Goal: Entertainment & Leisure: Consume media (video, audio)

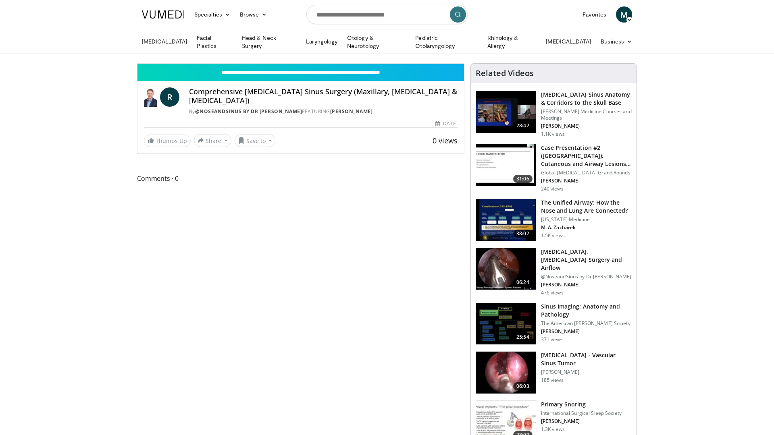
click at [312, 75] on icon "Video Player" at bounding box center [300, 63] width 23 height 23
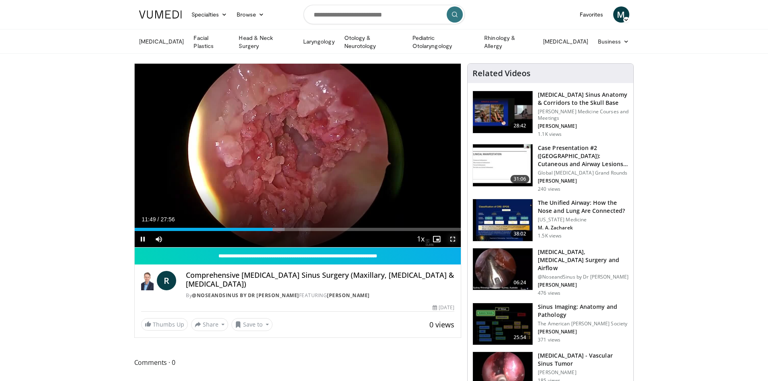
click at [450, 237] on span "Video Player" at bounding box center [452, 239] width 16 height 16
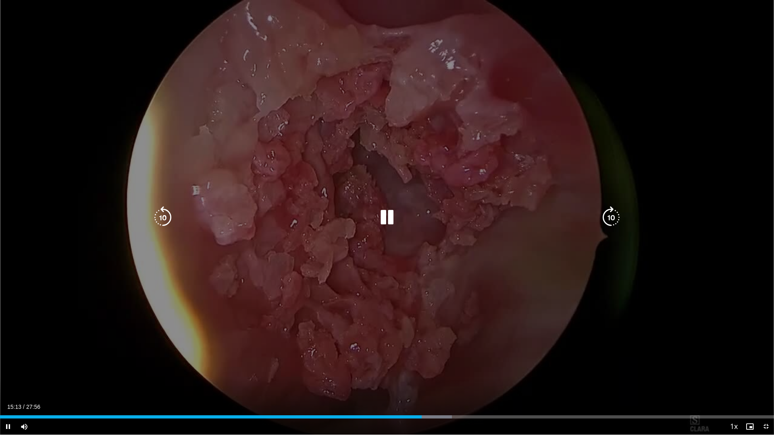
click at [383, 213] on icon "Video Player" at bounding box center [387, 217] width 23 height 23
click at [387, 218] on icon "Video Player" at bounding box center [387, 217] width 23 height 23
click at [381, 215] on icon "Video Player" at bounding box center [387, 217] width 23 height 23
click at [392, 212] on icon "Video Player" at bounding box center [387, 217] width 23 height 23
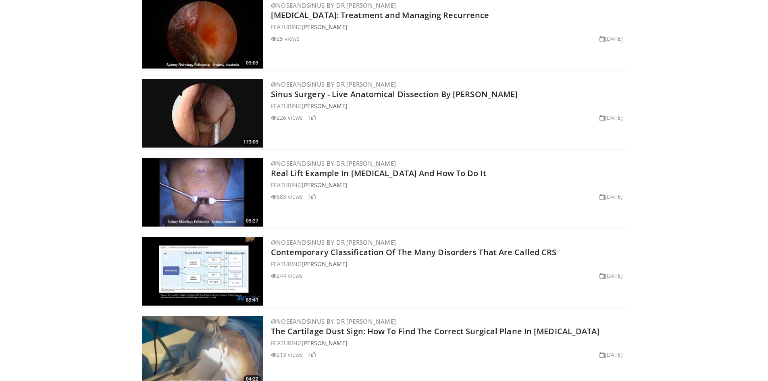
scroll to position [806, 0]
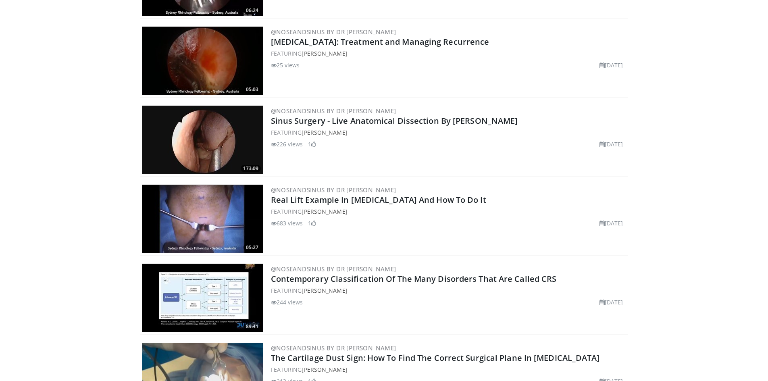
click at [209, 120] on img at bounding box center [202, 140] width 121 height 69
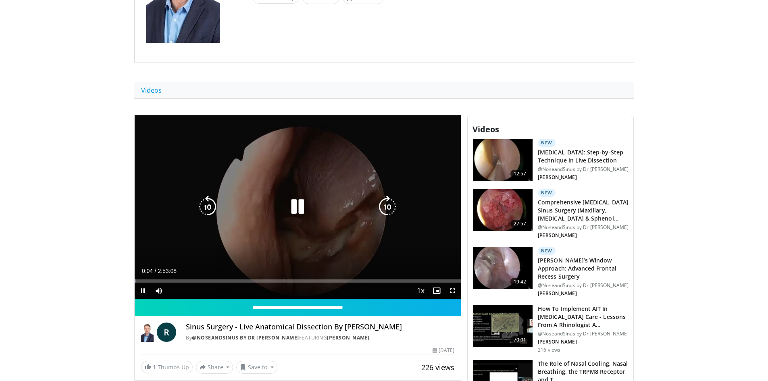
scroll to position [201, 0]
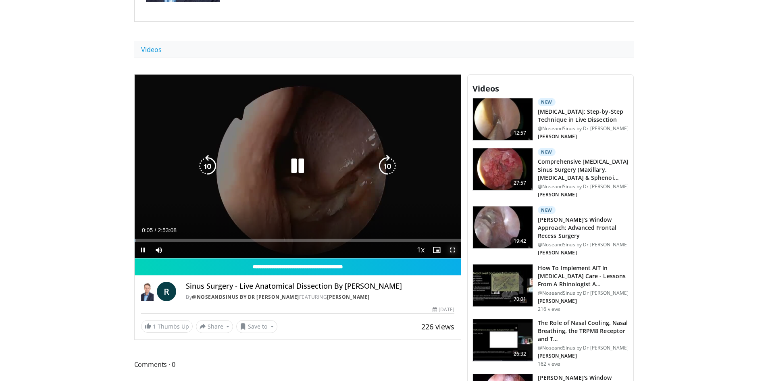
drag, startPoint x: 453, startPoint y: 249, endPoint x: 453, endPoint y: 284, distance: 35.1
click at [453, 249] on span "Video Player" at bounding box center [452, 250] width 16 height 16
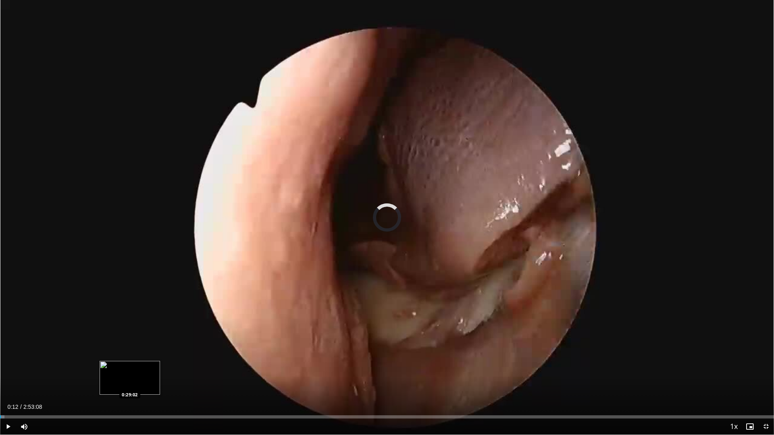
click at [129, 380] on div "Loaded : 0.58% 0:00:12 0:29:02" at bounding box center [387, 415] width 774 height 8
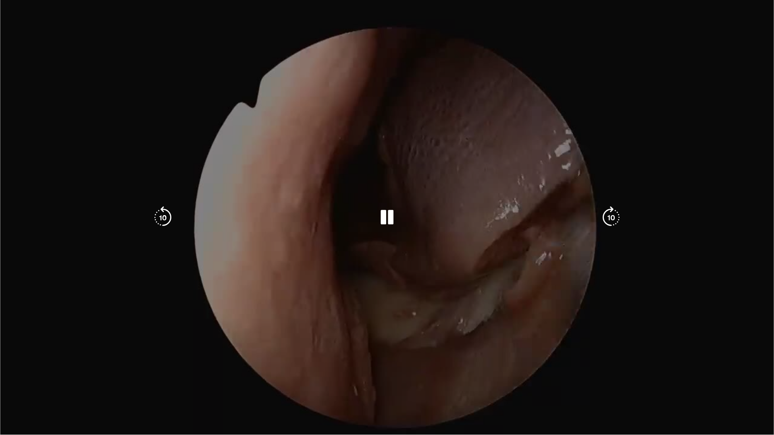
click at [135, 380] on div "10 seconds Tap to unmute" at bounding box center [387, 217] width 774 height 435
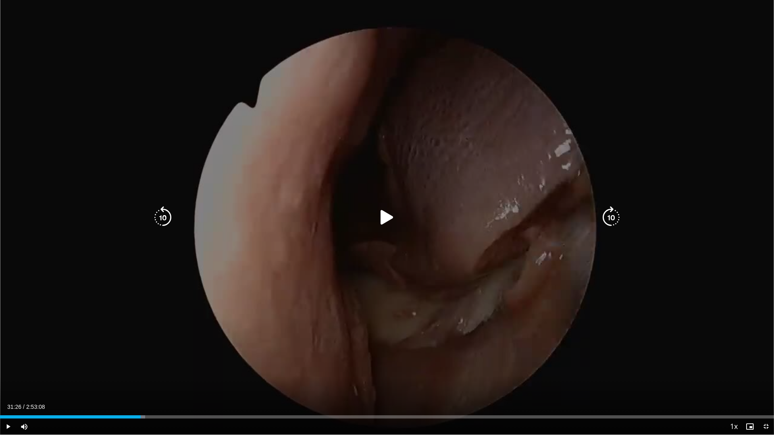
click at [389, 211] on icon "Video Player" at bounding box center [387, 217] width 23 height 23
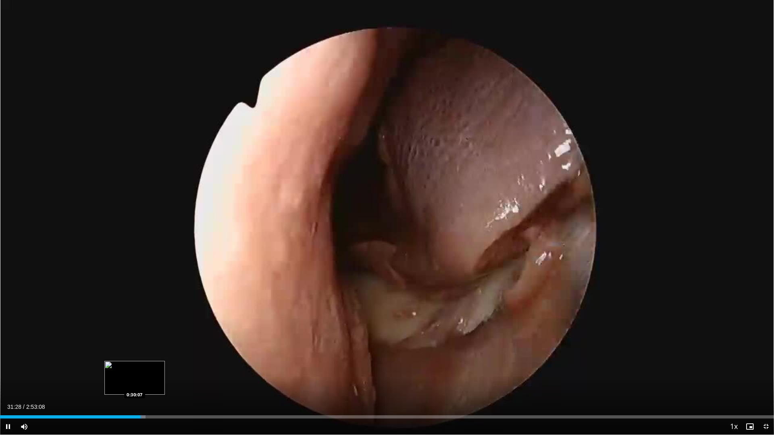
click at [135, 380] on div "0:31:28" at bounding box center [70, 416] width 141 height 3
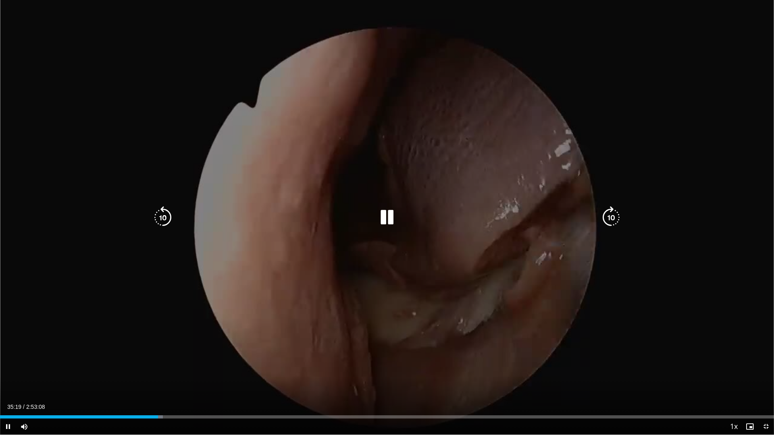
click at [381, 214] on icon "Video Player" at bounding box center [387, 217] width 23 height 23
